Goal: Task Accomplishment & Management: Complete application form

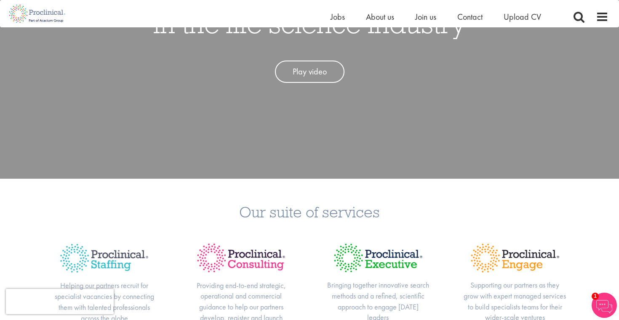
scroll to position [337, 0]
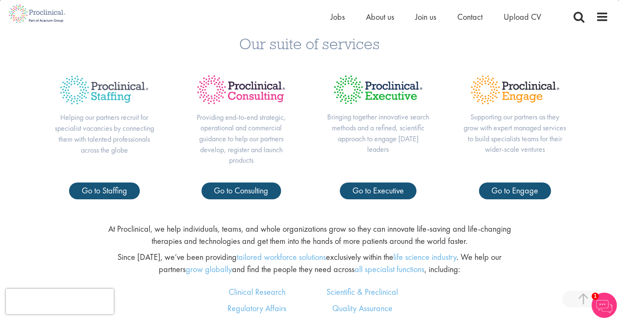
click at [94, 131] on p "Helping our partners recruit for specialist vacancies by connecting them with t…" at bounding box center [104, 133] width 103 height 43
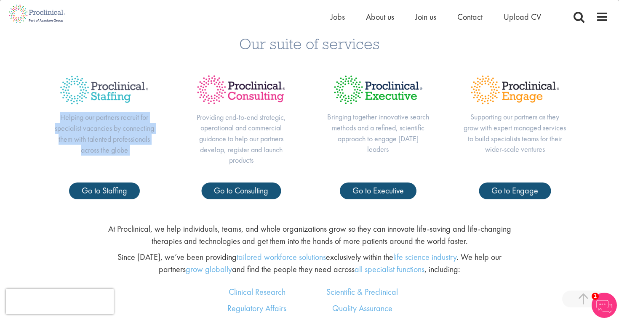
click at [94, 131] on p "Helping our partners recruit for specialist vacancies by connecting them with t…" at bounding box center [104, 133] width 103 height 43
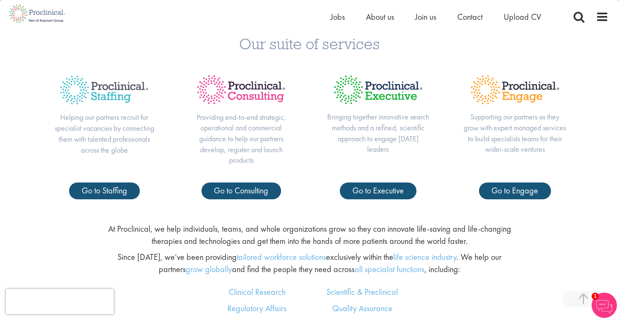
click at [237, 142] on p "Providing end-to-end strategic, operational and commercial guidance to help our…" at bounding box center [240, 139] width 103 height 54
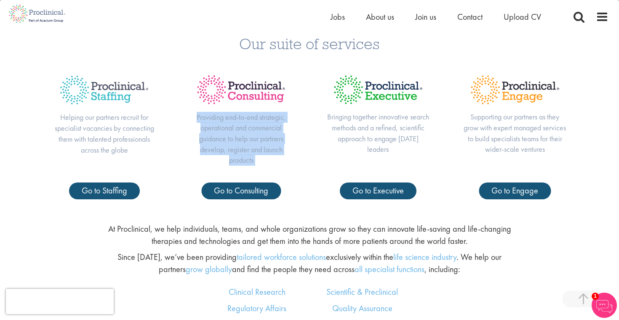
click at [237, 142] on p "Providing end-to-end strategic, operational and commercial guidance to help our…" at bounding box center [240, 139] width 103 height 54
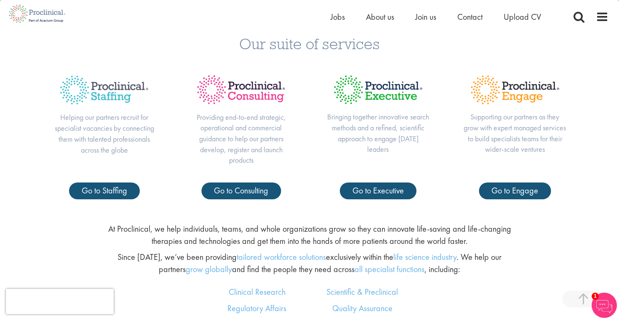
click at [121, 139] on p "Helping our partners recruit for specialist vacancies by connecting them with t…" at bounding box center [104, 133] width 103 height 43
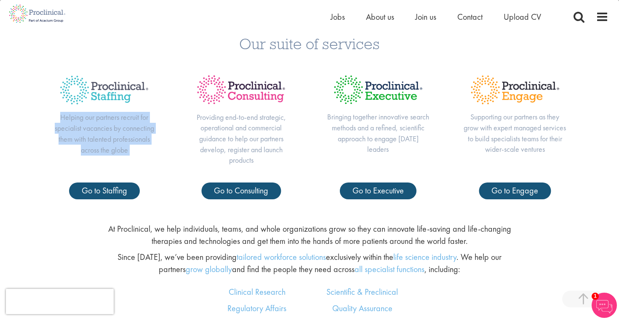
click at [121, 139] on p "Helping our partners recruit for specialist vacancies by connecting them with t…" at bounding box center [104, 133] width 103 height 43
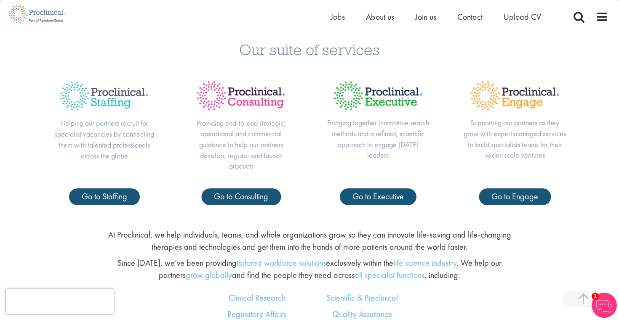
scroll to position [330, 0]
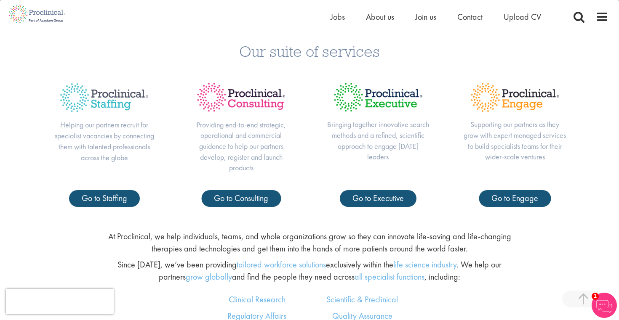
click at [115, 133] on p "Helping our partners recruit for specialist vacancies by connecting them with t…" at bounding box center [104, 141] width 103 height 43
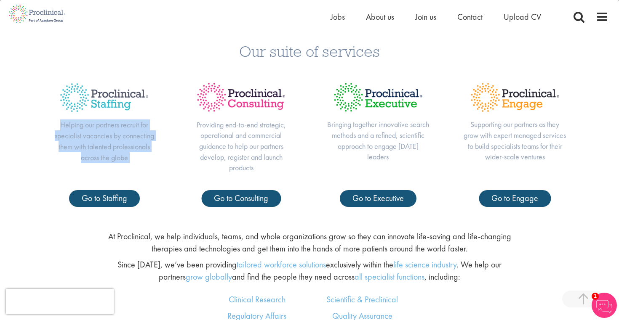
click at [115, 133] on p "Helping our partners recruit for specialist vacancies by connecting them with t…" at bounding box center [104, 141] width 103 height 43
click at [133, 156] on p "Helping our partners recruit for specialist vacancies by connecting them with t…" at bounding box center [104, 141] width 103 height 43
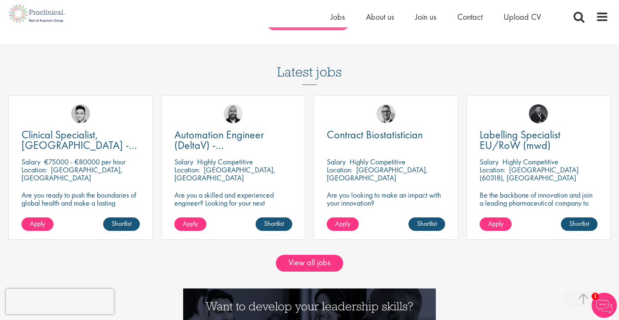
scroll to position [701, 0]
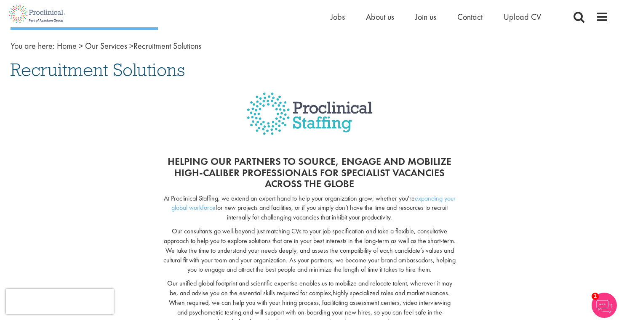
scroll to position [59, 0]
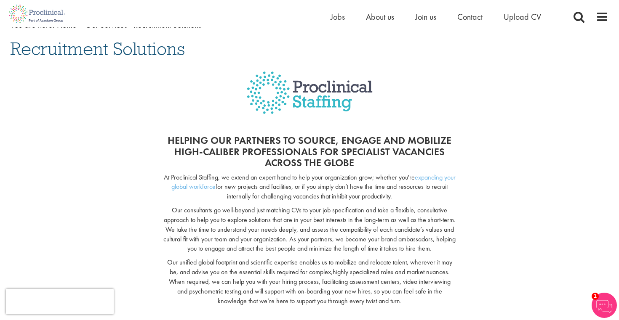
click at [310, 173] on p "At Proclinical Staffing, we extend an expert hand to help your organization gro…" at bounding box center [309, 187] width 293 height 29
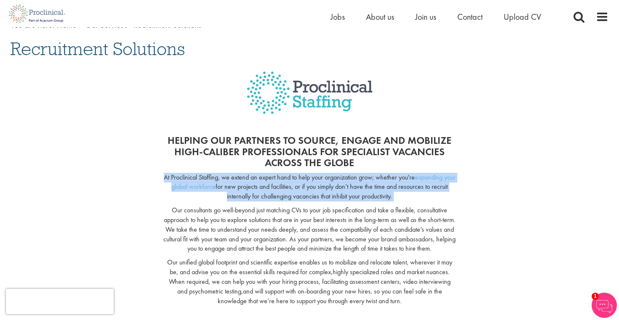
click at [310, 173] on p "At Proclinical Staffing, we extend an expert hand to help your organization gro…" at bounding box center [309, 187] width 293 height 29
click at [300, 199] on p "At Proclinical Staffing, we extend an expert hand to help your organization gro…" at bounding box center [309, 187] width 293 height 29
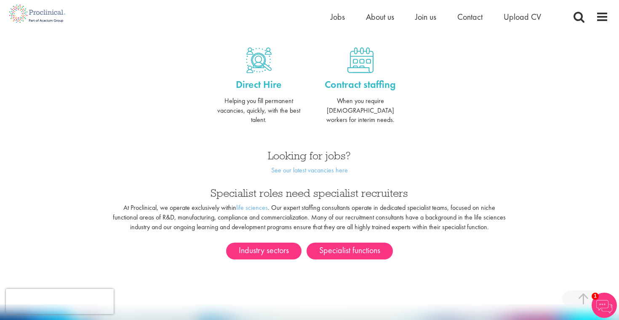
scroll to position [346, 0]
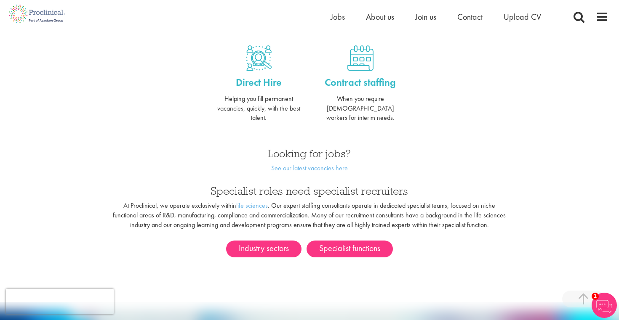
click at [322, 187] on h3 "Specialist roles need specialist recruiters" at bounding box center [309, 191] width 395 height 11
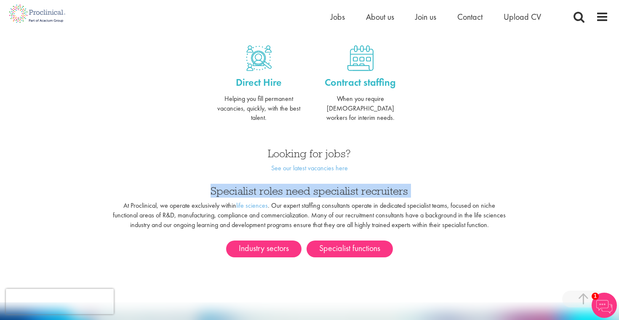
click at [322, 187] on h3 "Specialist roles need specialist recruiters" at bounding box center [309, 191] width 395 height 11
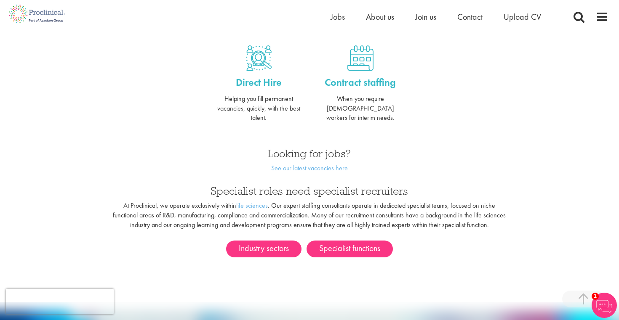
click at [313, 219] on p "At Proclinical, we operate exclusively within life sciences . Our expert staffi…" at bounding box center [309, 215] width 395 height 29
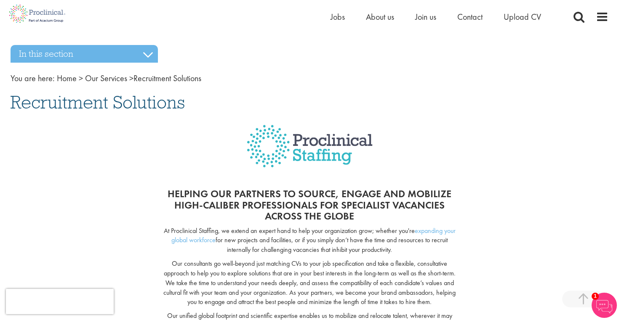
scroll to position [0, 0]
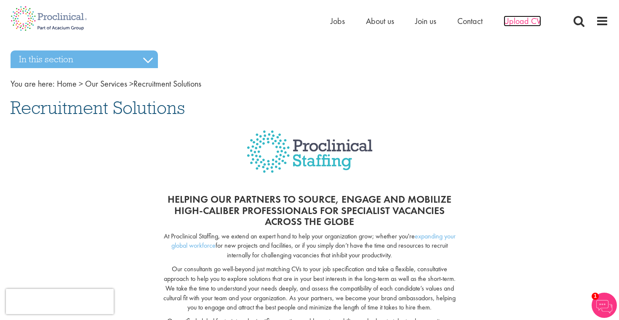
click at [515, 21] on span "Upload CV" at bounding box center [522, 21] width 37 height 11
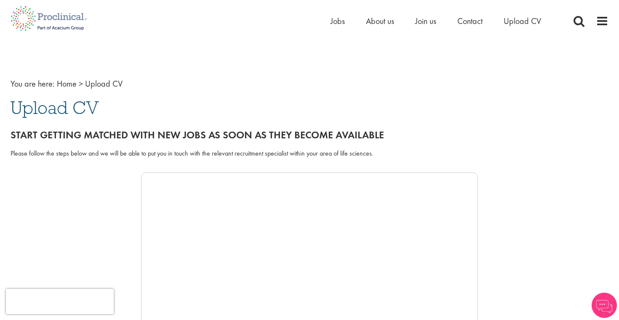
click at [193, 135] on h2 "Start getting matched with new jobs as soon as they become available" at bounding box center [310, 135] width 598 height 11
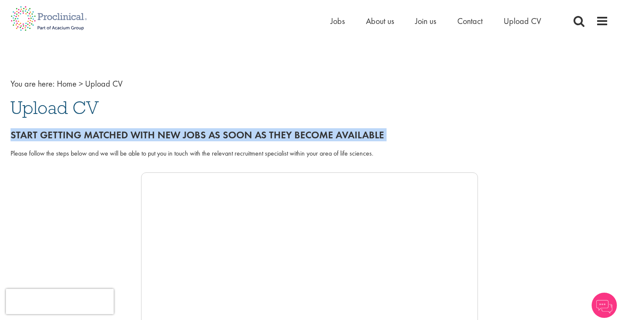
click at [193, 135] on h2 "Start getting matched with new jobs as soon as they become available" at bounding box center [310, 135] width 598 height 11
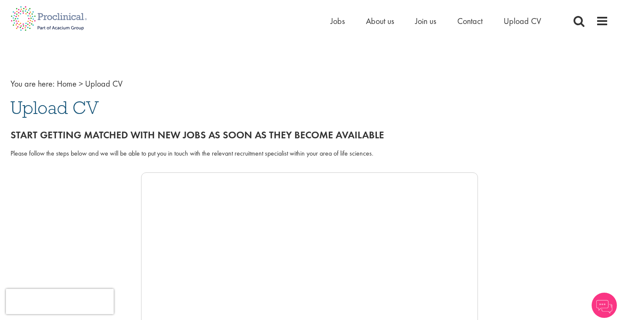
click at [115, 152] on div "Please follow the steps below and we will be able to put you in touch with the …" at bounding box center [310, 154] width 598 height 10
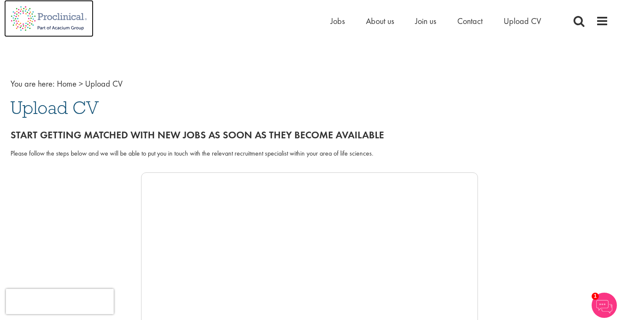
click at [59, 17] on img at bounding box center [48, 18] width 89 height 37
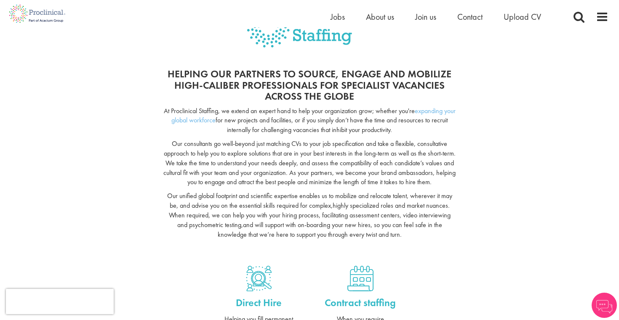
scroll to position [171, 0]
